Goal: Book appointment/travel/reservation

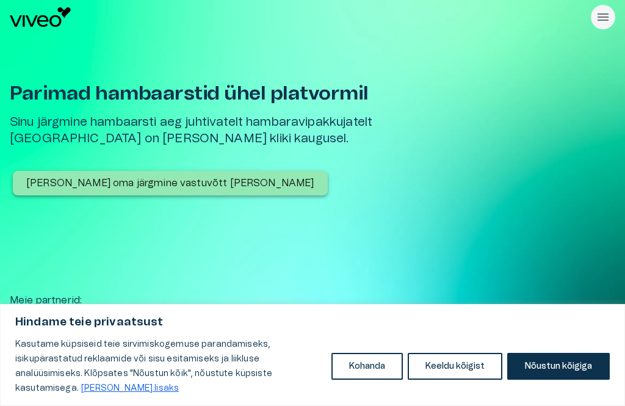
click at [581, 362] on button "Nõustun kõigiga" at bounding box center [558, 366] width 103 height 27
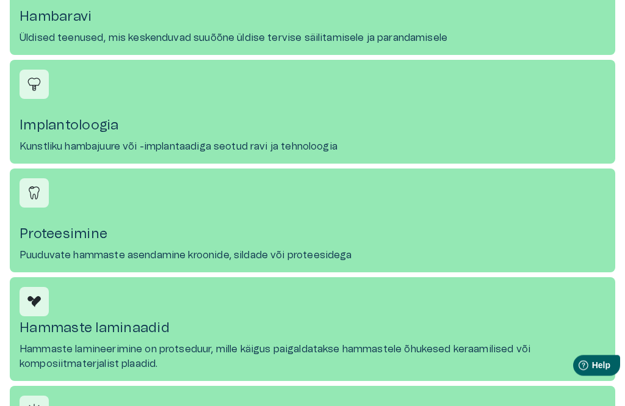
scroll to position [966, 0]
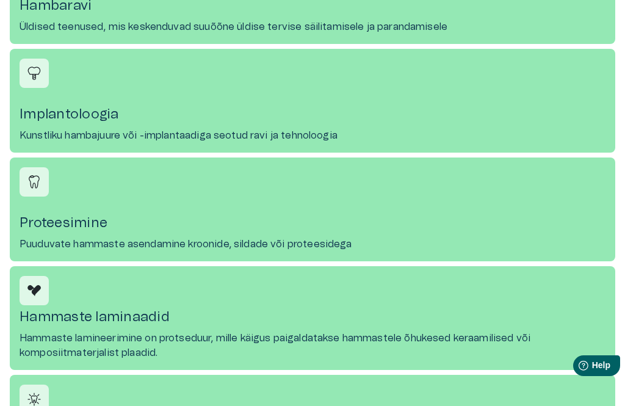
click at [53, 233] on link "Proteesimine Puuduvate hammaste asendamine kroonide, sildade või proteesidega" at bounding box center [312, 209] width 605 height 104
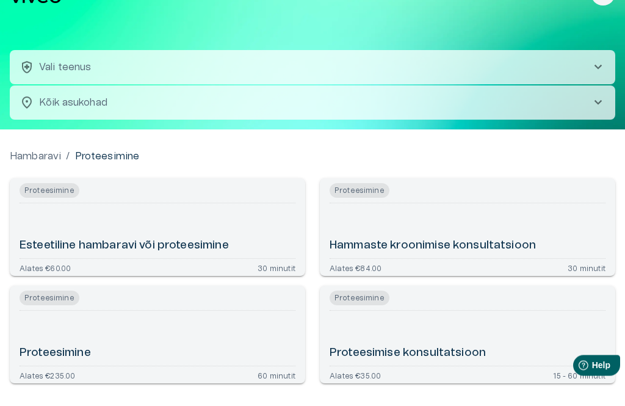
scroll to position [31, 0]
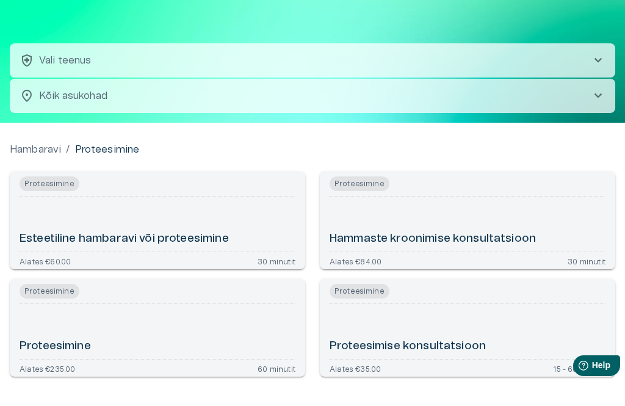
click at [554, 329] on div "Proteesimise konsultatsioon" at bounding box center [468, 331] width 276 height 45
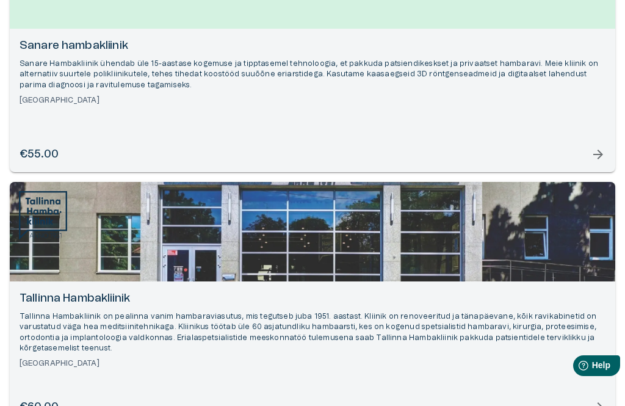
scroll to position [2022, 0]
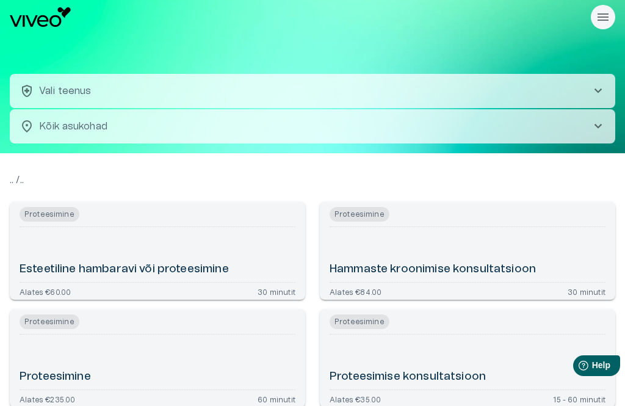
scroll to position [70, 0]
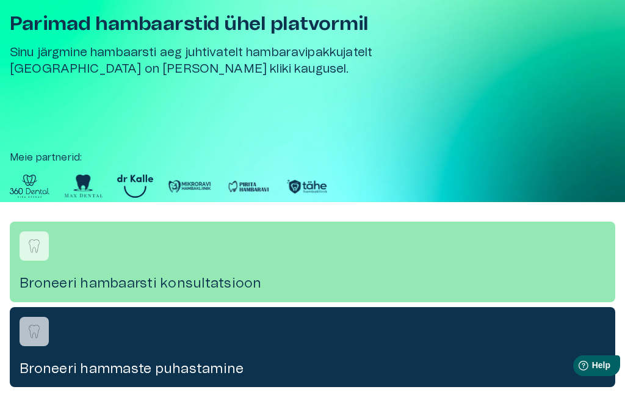
scroll to position [784, 0]
